Goal: Check status: Check status

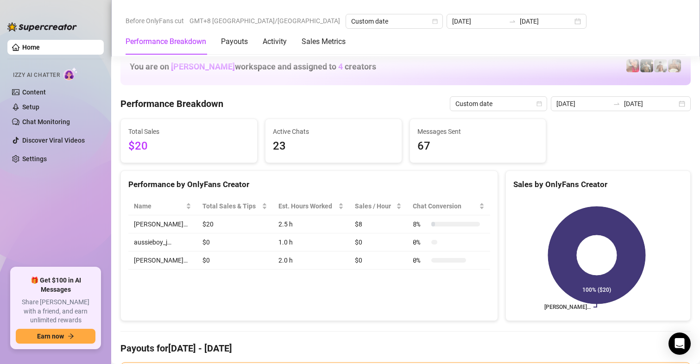
scroll to position [1205, 0]
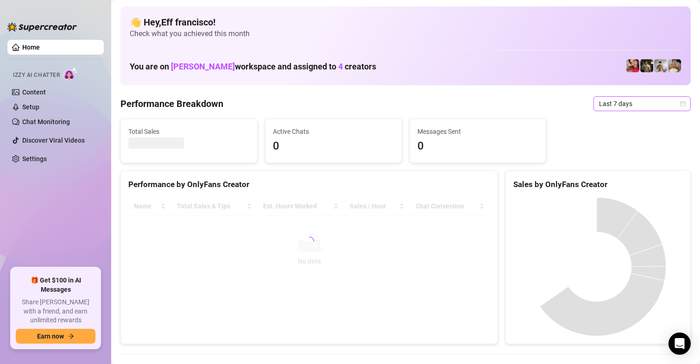
click at [606, 105] on span "Last 7 days" at bounding box center [642, 104] width 86 height 14
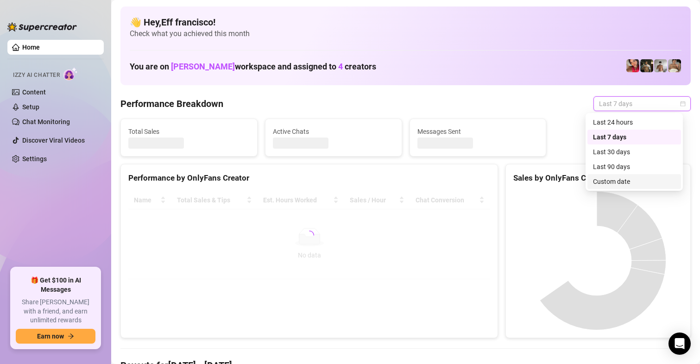
click at [602, 183] on div "Custom date" at bounding box center [634, 182] width 82 height 10
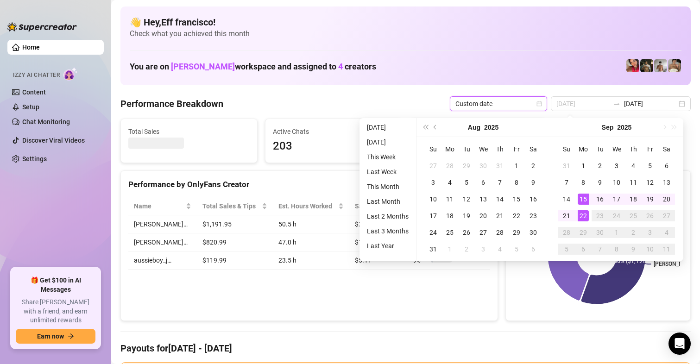
type input "[DATE]"
click at [583, 214] on div "22" at bounding box center [583, 215] width 11 height 11
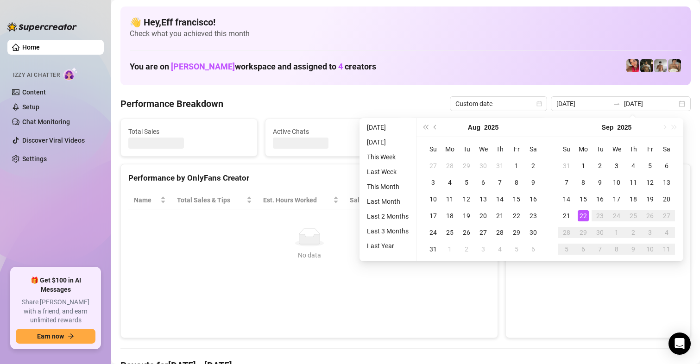
type input "[DATE]"
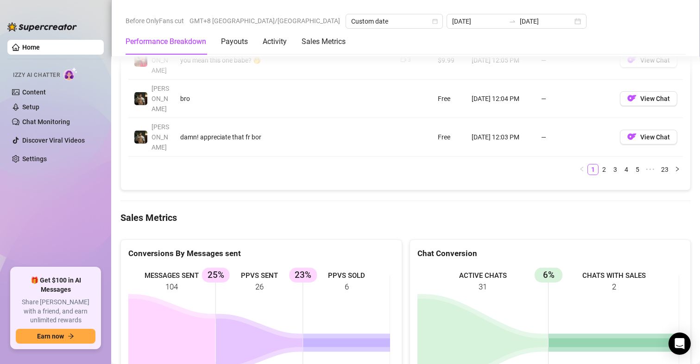
scroll to position [1133, 0]
